Goal: Task Accomplishment & Management: Manage account settings

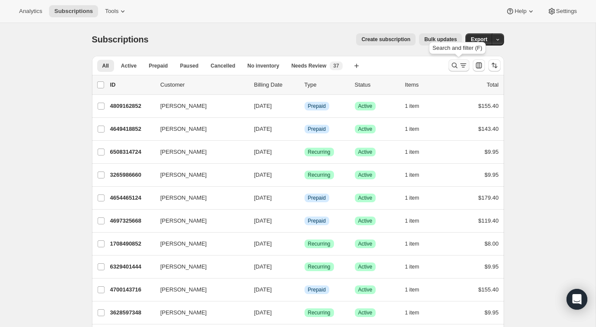
click at [459, 64] on icon "Search and filter results" at bounding box center [463, 65] width 9 height 9
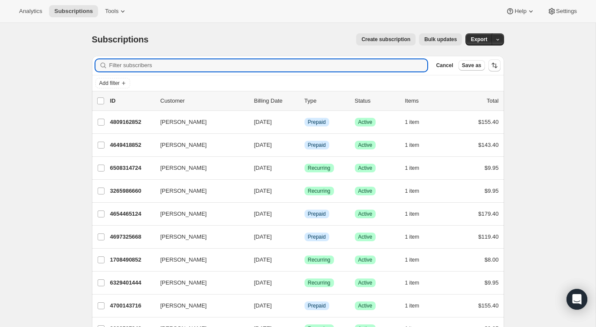
type input "682813"
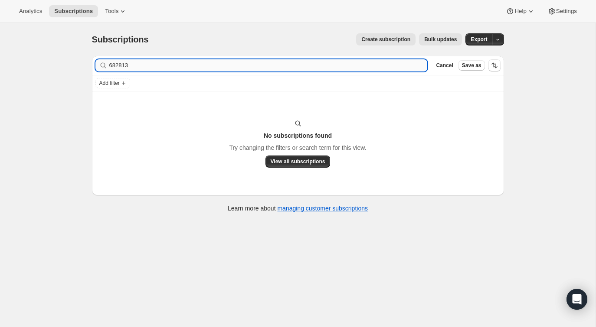
click at [377, 66] on input "682813" at bounding box center [268, 65] width 318 height 12
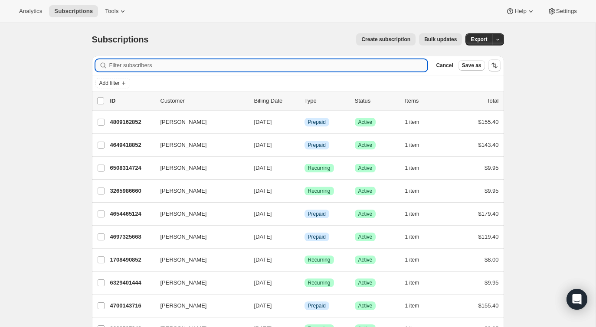
click at [226, 67] on input "Filter subscribers" at bounding box center [268, 65] width 318 height 12
paste input "[EMAIL_ADDRESS][DOMAIN_NAME]"
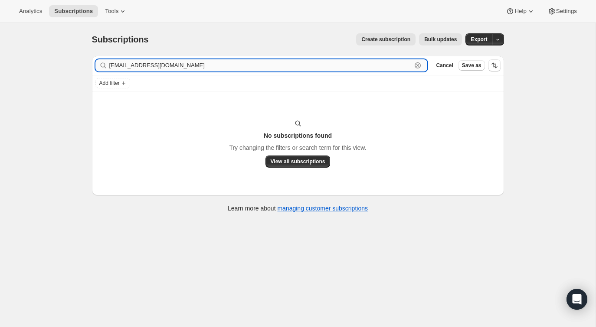
click at [299, 69] on input "[EMAIL_ADDRESS][DOMAIN_NAME]" at bounding box center [260, 65] width 303 height 12
paste input "[PERSON_NAME]"
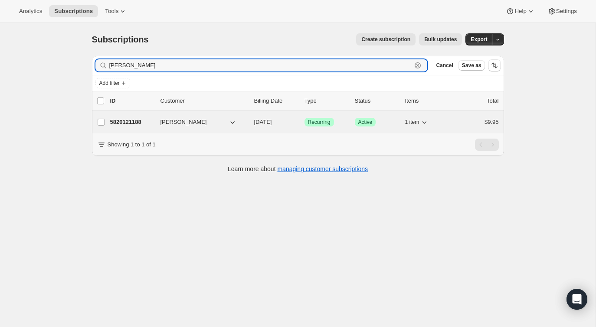
type input "[PERSON_NAME]"
click at [449, 123] on div "5820121188 [PERSON_NAME] [DATE] Success Recurring Success Active 1 item $9.95" at bounding box center [304, 122] width 389 height 12
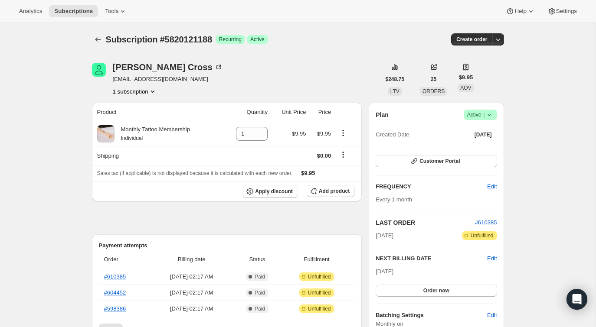
click at [489, 117] on icon at bounding box center [489, 115] width 9 height 9
click at [480, 141] on button "Cancel subscription" at bounding box center [478, 147] width 54 height 14
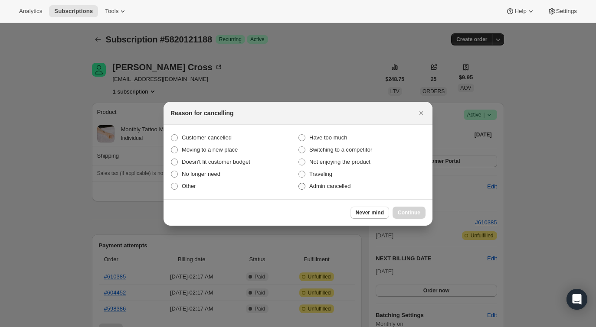
click at [390, 190] on label "Admin cancelled" at bounding box center [361, 186] width 127 height 12
click at [299, 183] on input "Admin cancelled" at bounding box center [298, 183] width 0 height 0
radio input "true"
click at [402, 206] on div "Never mind Continue" at bounding box center [297, 212] width 269 height 26
click at [406, 211] on span "Continue" at bounding box center [409, 212] width 23 height 7
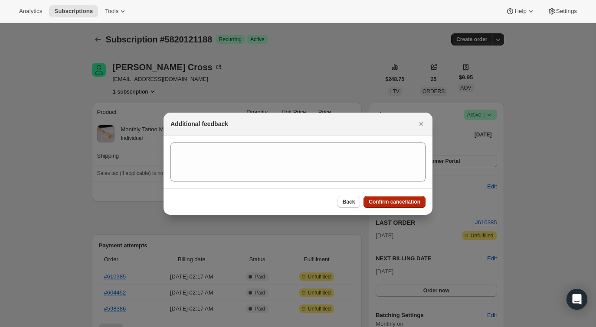
click at [405, 197] on button "Confirm cancellation" at bounding box center [394, 202] width 62 height 12
